Goal: Transaction & Acquisition: Purchase product/service

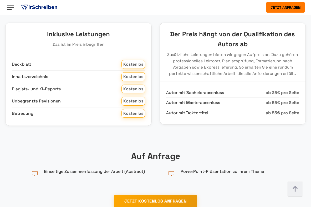
scroll to position [790, 0]
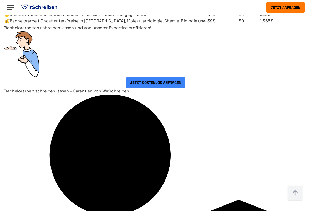
scroll to position [974, 0]
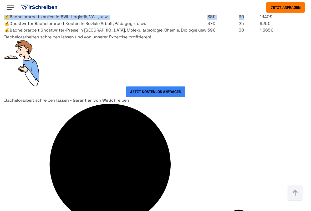
drag, startPoint x: 225, startPoint y: 78, endPoint x: 36, endPoint y: 73, distance: 189.3
click at [36, 20] on tr "💰Bachelorarbeit kaufen in BWL, Logistik, VWL, usw. 38€ 30 1,140€" at bounding box center [147, 16] width 287 height 7
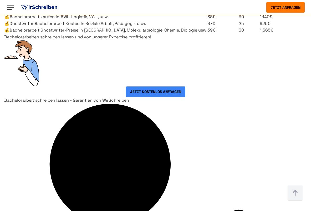
click at [12, 34] on section "Fachbereich Bachelorarbeiten Preis pro Seite* Seitenzahl Beispiel Kosten 💰Bache…" at bounding box center [155, 13] width 311 height 41
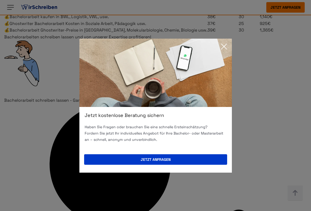
click at [226, 44] on icon at bounding box center [224, 46] width 11 height 11
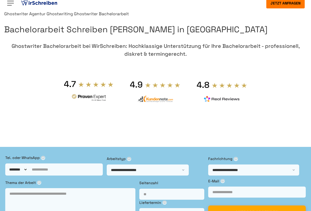
scroll to position [0, 0]
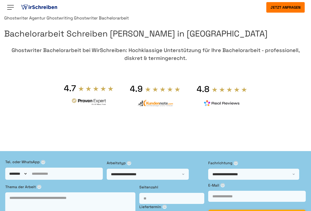
click at [52, 21] on link "Ghostwriting" at bounding box center [60, 18] width 26 height 6
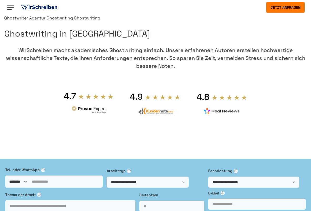
drag, startPoint x: 14, startPoint y: 6, endPoint x: 26, endPoint y: 0, distance: 13.9
click at [14, 6] on img at bounding box center [10, 7] width 8 height 8
